Goal: Use online tool/utility: Use online tool/utility

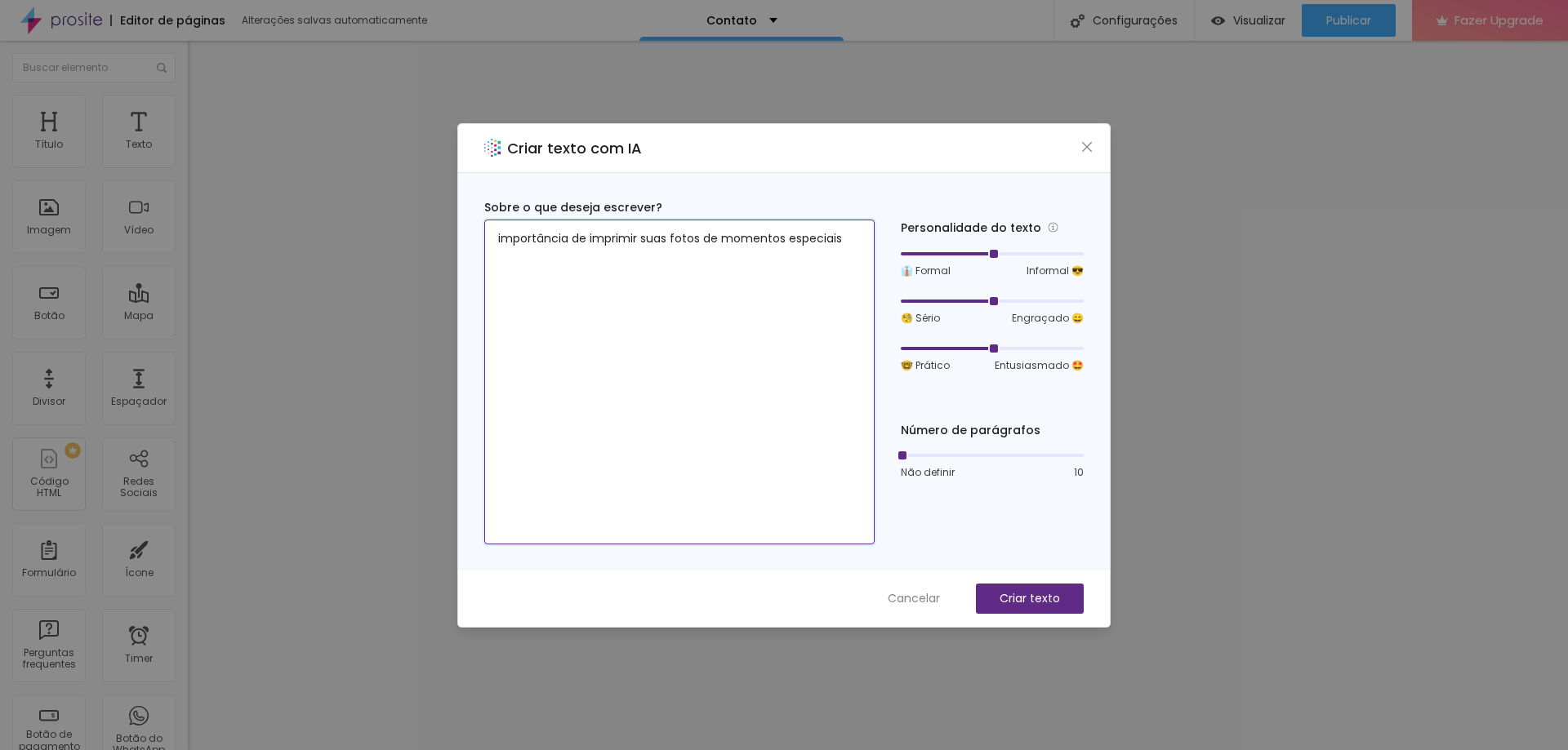
click at [854, 245] on textarea "importância de imprimir suas fotos de momentos especiais" at bounding box center [679, 381] width 391 height 325
type textarea "importância de imprimir suas fotos de momentos especiais que estao no celular, …"
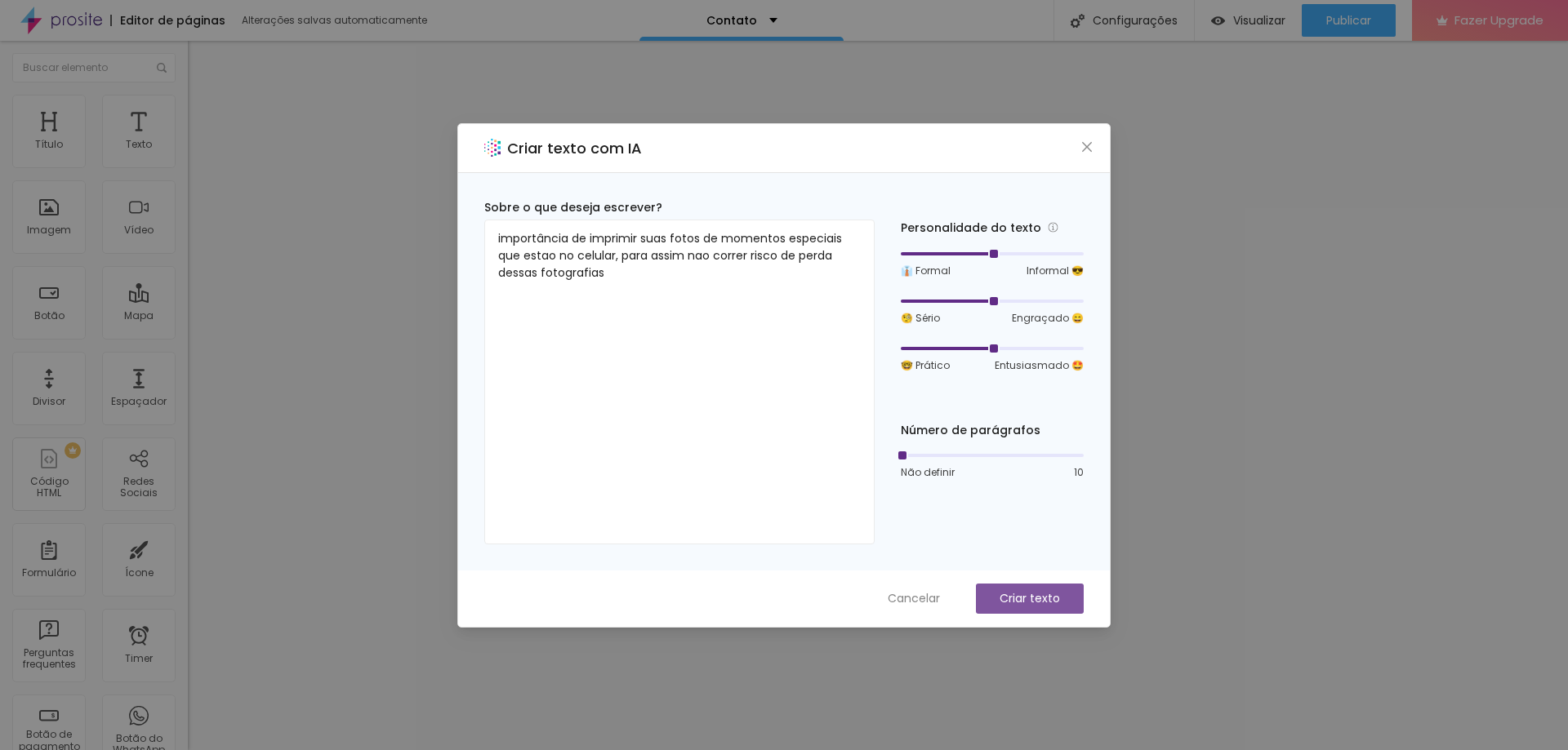
click at [1036, 603] on p "Criar texto" at bounding box center [1029, 598] width 60 height 17
click at [1002, 599] on p "Criar texto" at bounding box center [1029, 598] width 60 height 17
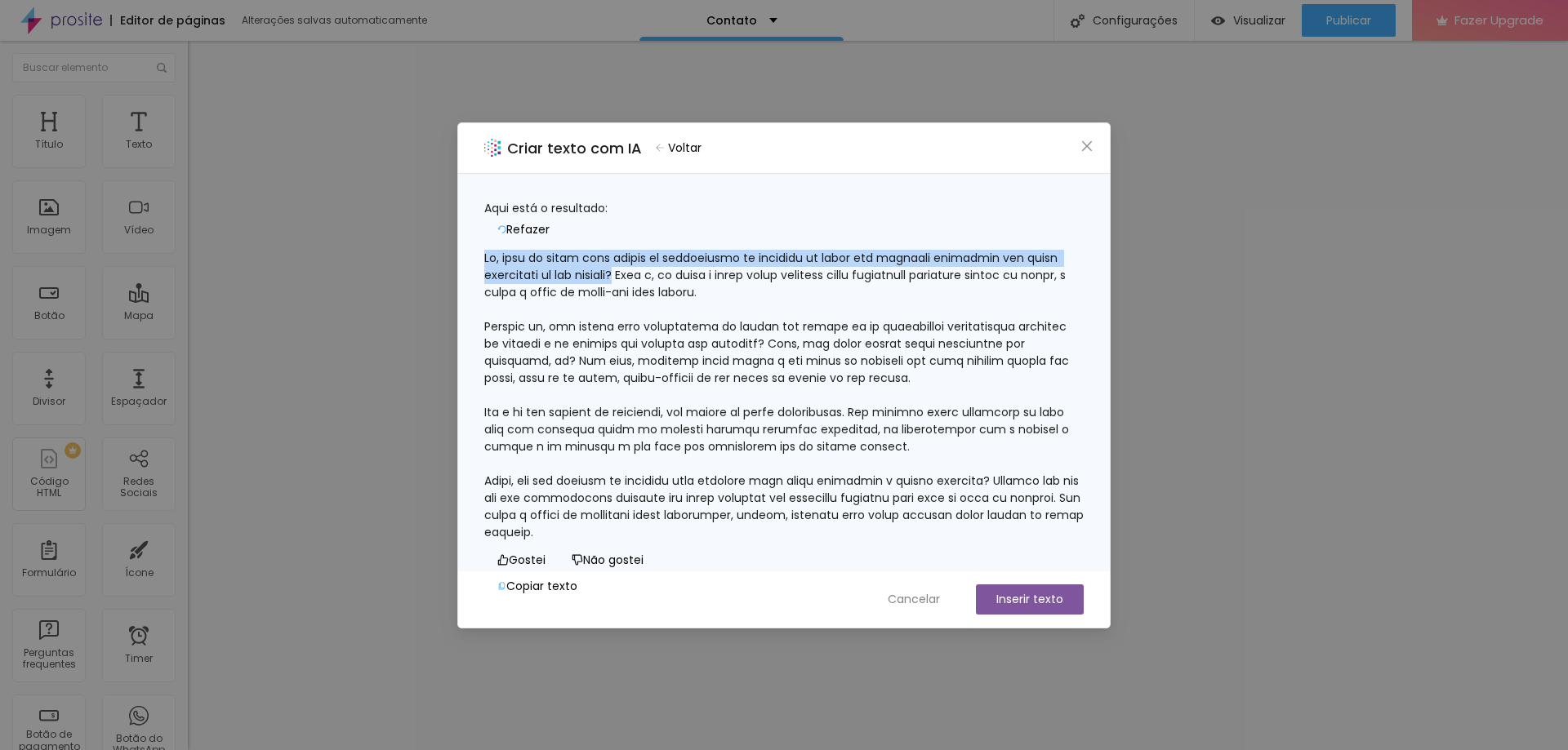
drag, startPoint x: 696, startPoint y: 266, endPoint x: 503, endPoint y: 242, distance: 194.5
click at [503, 250] on div at bounding box center [784, 395] width 599 height 292
copy div "Ei, você já parou para pensar na importância de imprimir as fotos dos momentos …"
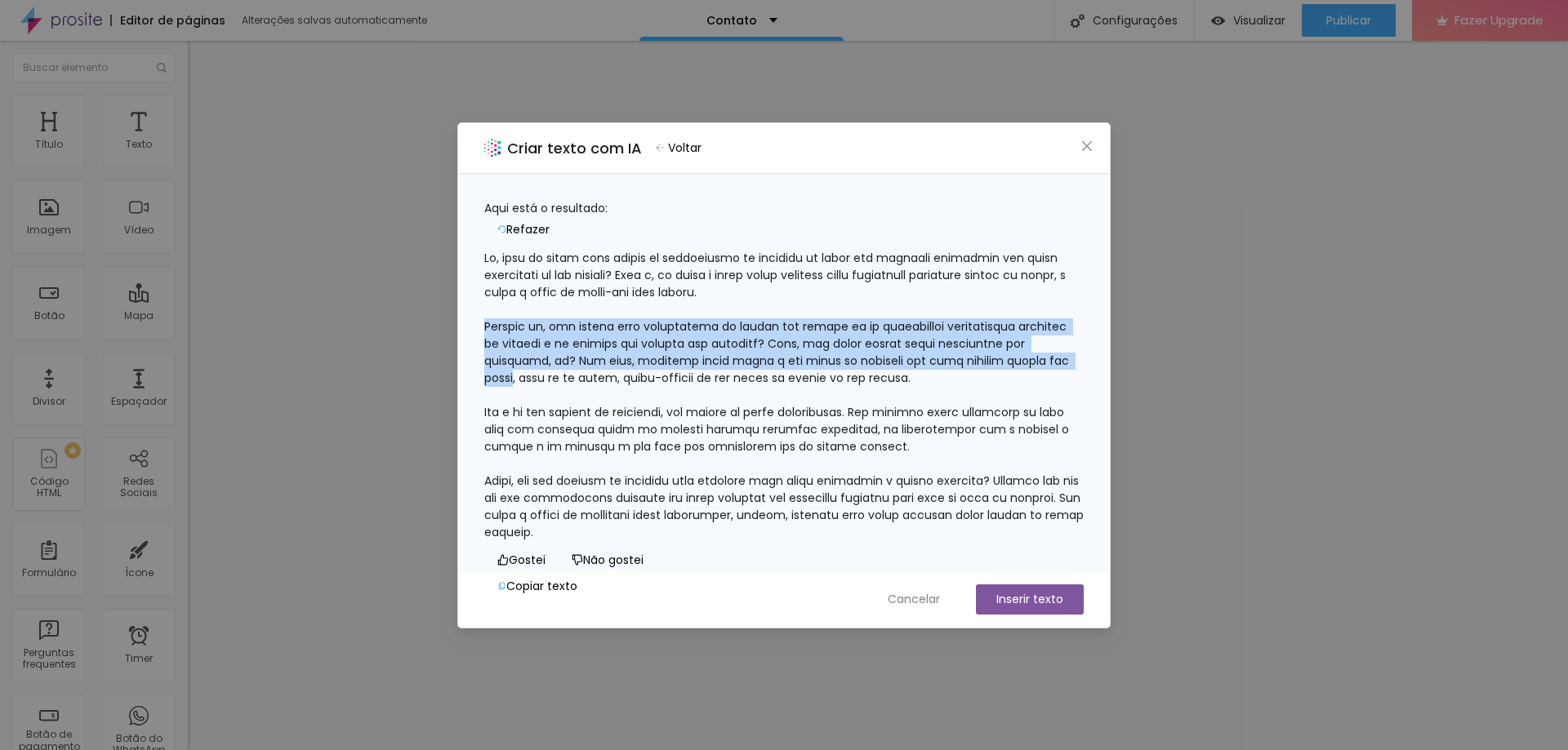
drag, startPoint x: 650, startPoint y: 372, endPoint x: 495, endPoint y: 316, distance: 164.8
click at [495, 316] on div at bounding box center [784, 395] width 599 height 292
copy div "Imagina só, ter aquela foto maravilhosa da viagem dos sonhos ou do aniversário …"
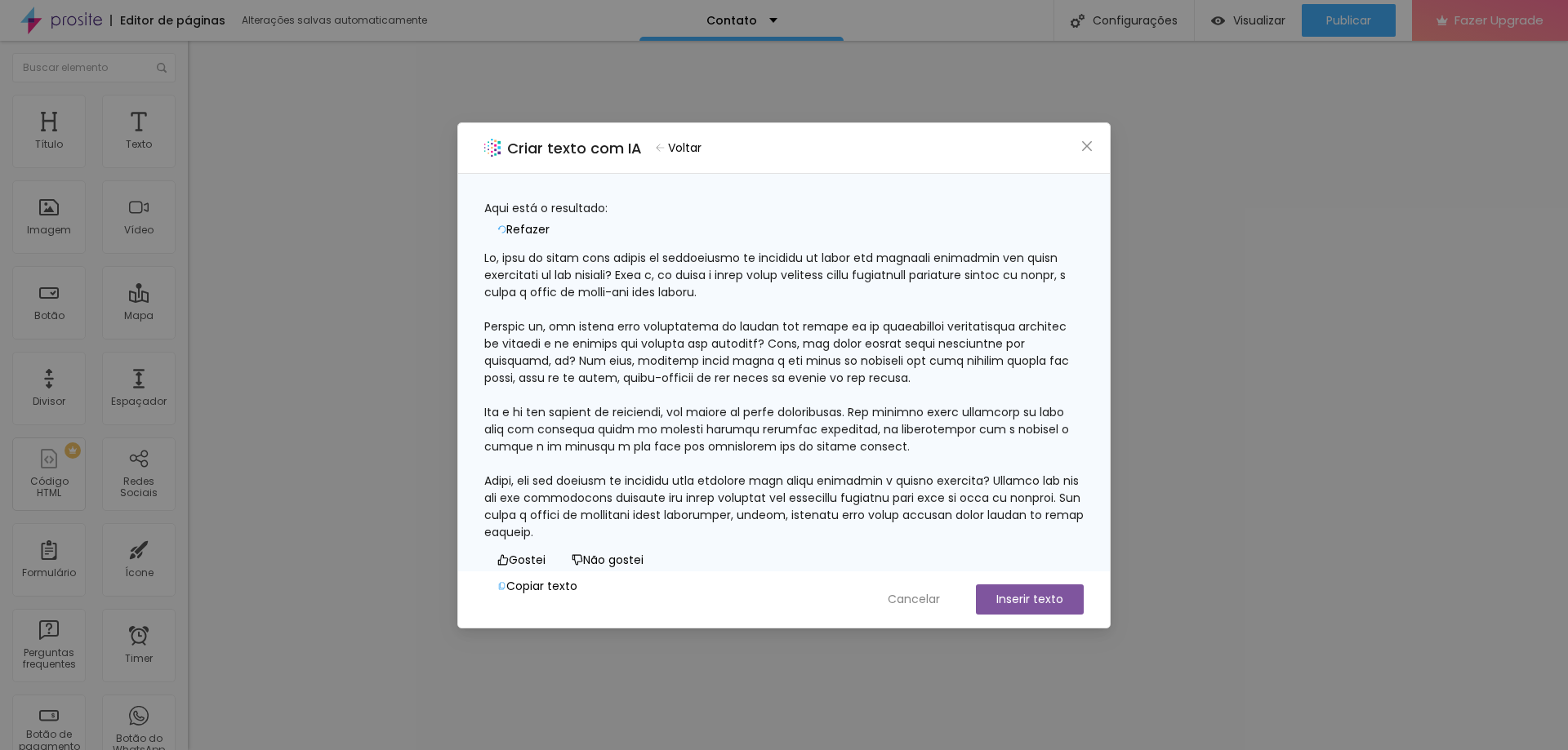
click at [701, 395] on div at bounding box center [784, 395] width 599 height 292
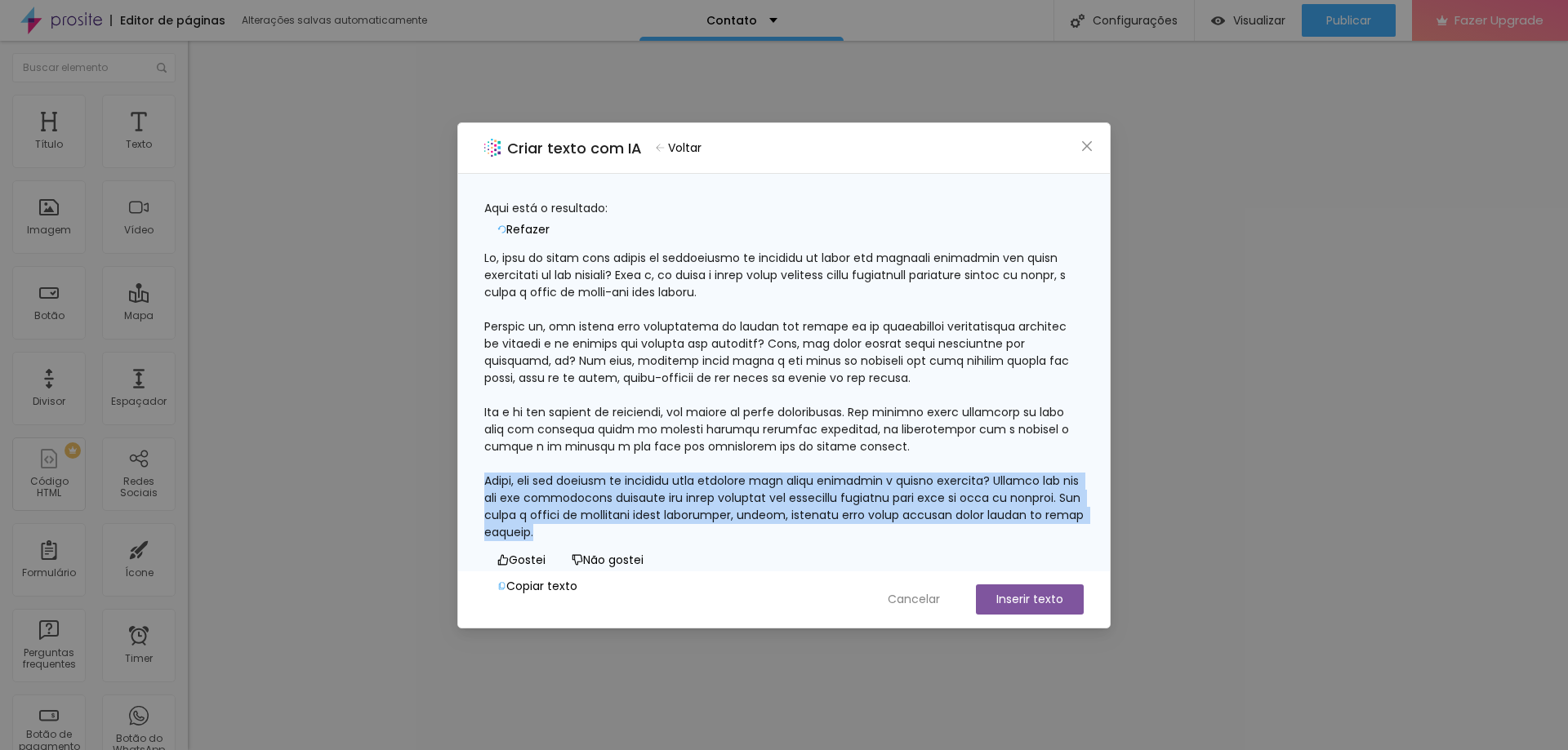
drag, startPoint x: 501, startPoint y: 401, endPoint x: 851, endPoint y: 458, distance: 354.6
click at [851, 458] on div at bounding box center [784, 395] width 599 height 292
copy div "Então, que tal separar um tempinho para escolher suas fotos favoritas e mandar …"
click at [902, 597] on span "Cancelar" at bounding box center [914, 599] width 52 height 17
